Goal: Task Accomplishment & Management: Manage account settings

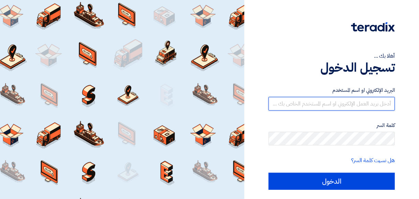
type input "[EMAIL_ADDRESS][DOMAIN_NAME]"
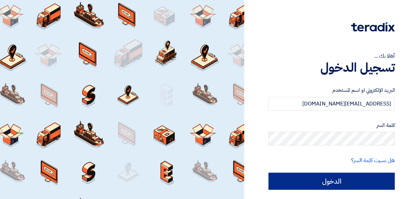
drag, startPoint x: 0, startPoint y: 0, endPoint x: 314, endPoint y: 177, distance: 360.6
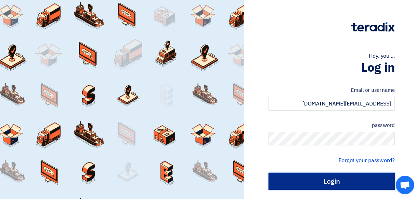
click at [314, 177] on input "Login" at bounding box center [332, 181] width 126 height 17
type input "Sign in"
